Goal: Find specific page/section: Find specific page/section

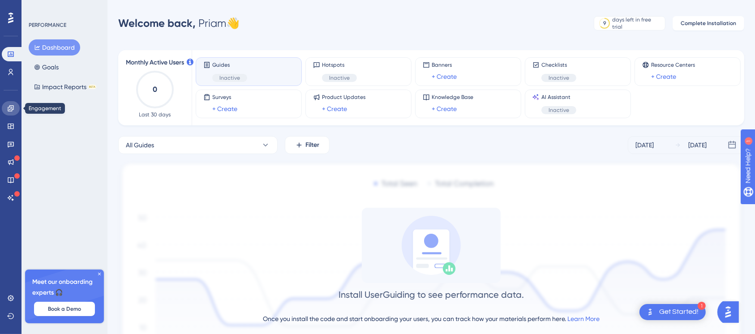
click at [6, 115] on link at bounding box center [11, 108] width 18 height 14
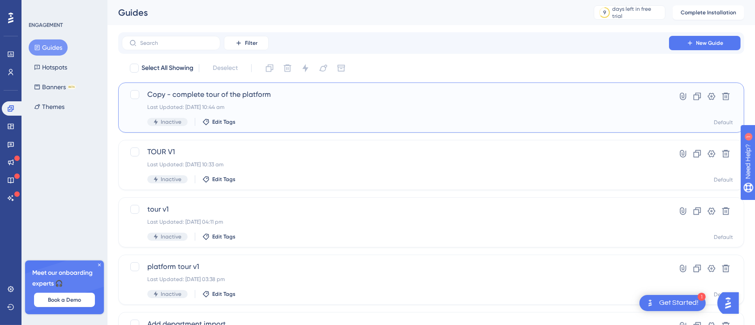
click at [290, 104] on div "Last Updated: 14 Oct 2025 10:44 am" at bounding box center [395, 106] width 496 height 7
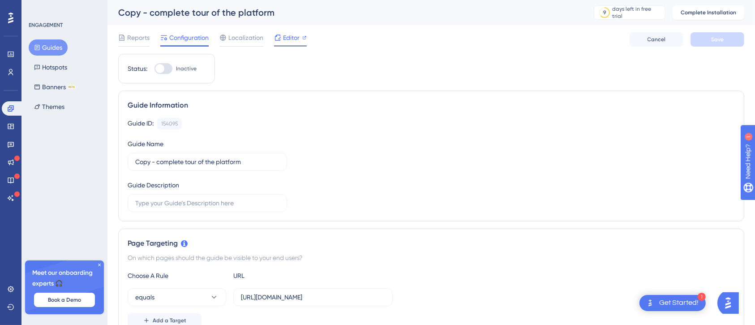
click at [292, 39] on span "Editor" at bounding box center [291, 37] width 17 height 11
